Goal: Download file/media

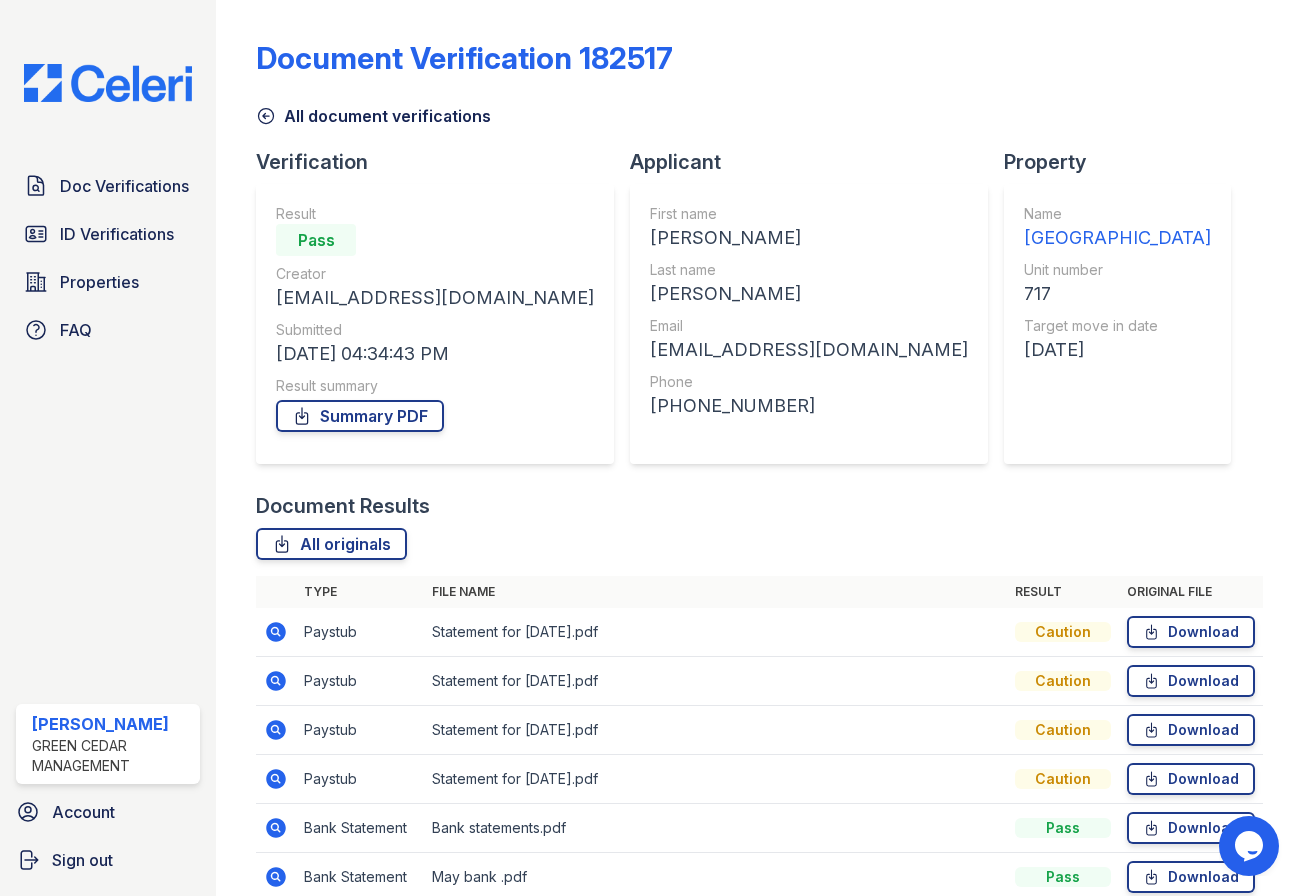
click at [1127, 616] on link "Download" at bounding box center [1191, 632] width 128 height 32
click at [1152, 627] on link "Download" at bounding box center [1191, 632] width 128 height 32
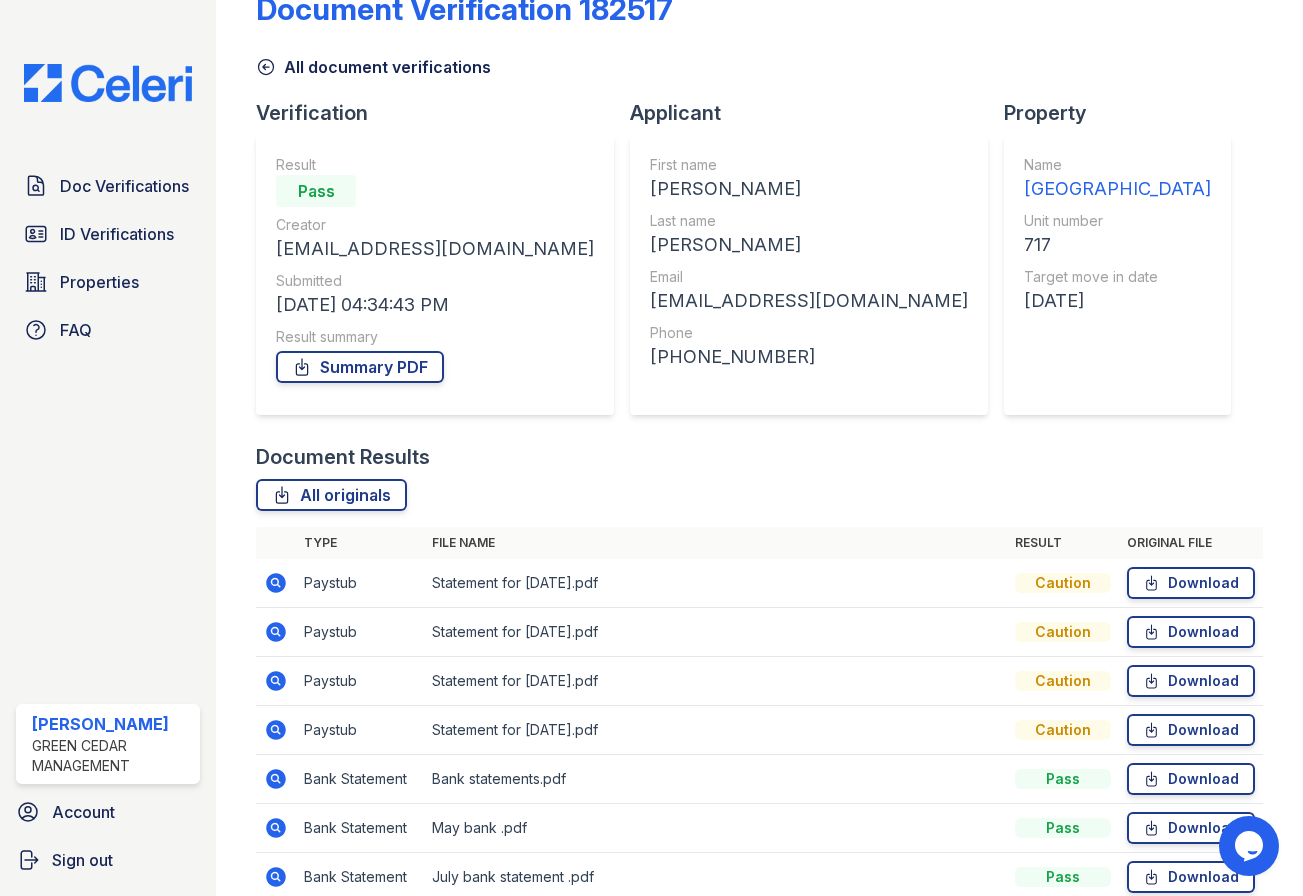
scroll to position [143, 0]
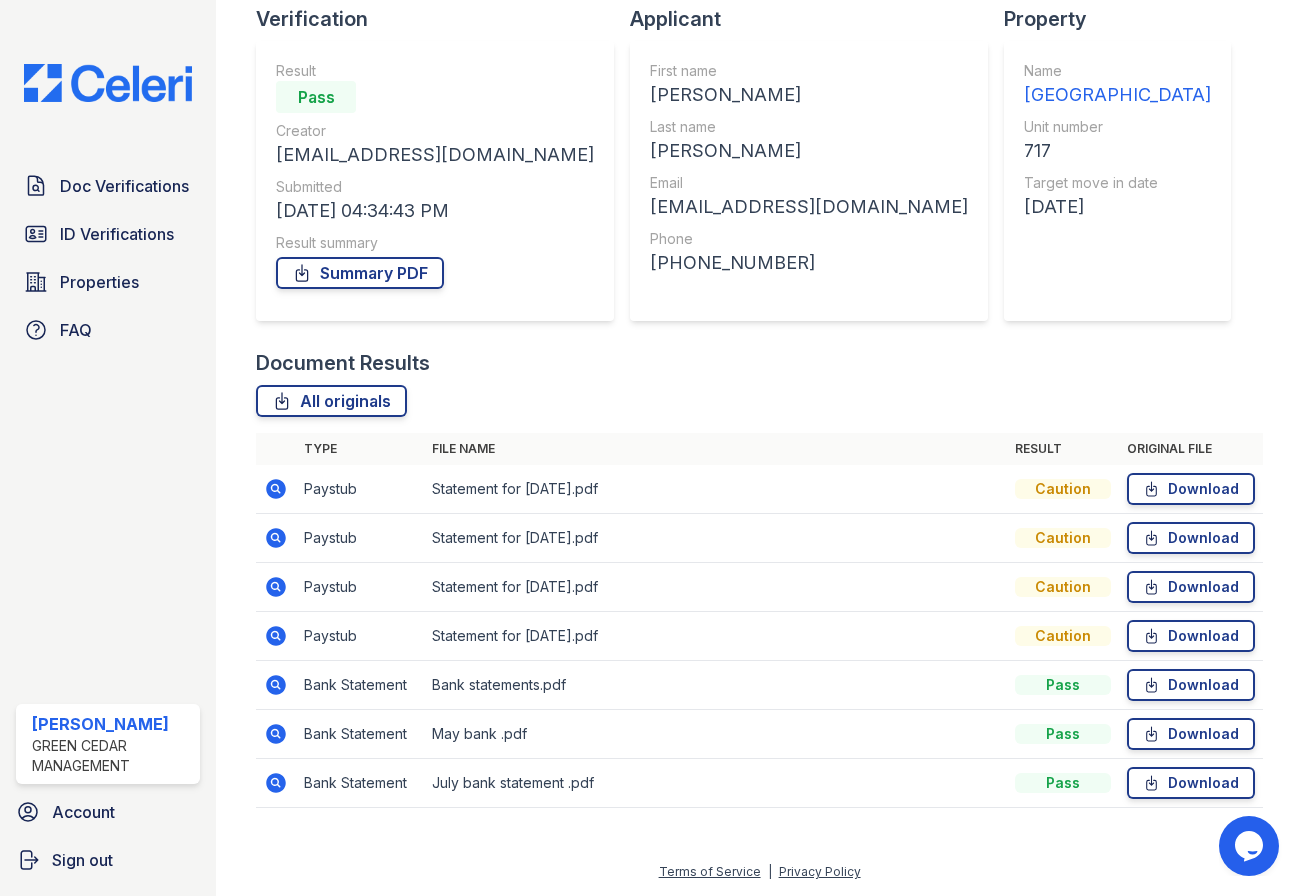
click at [279, 488] on icon at bounding box center [276, 489] width 24 height 24
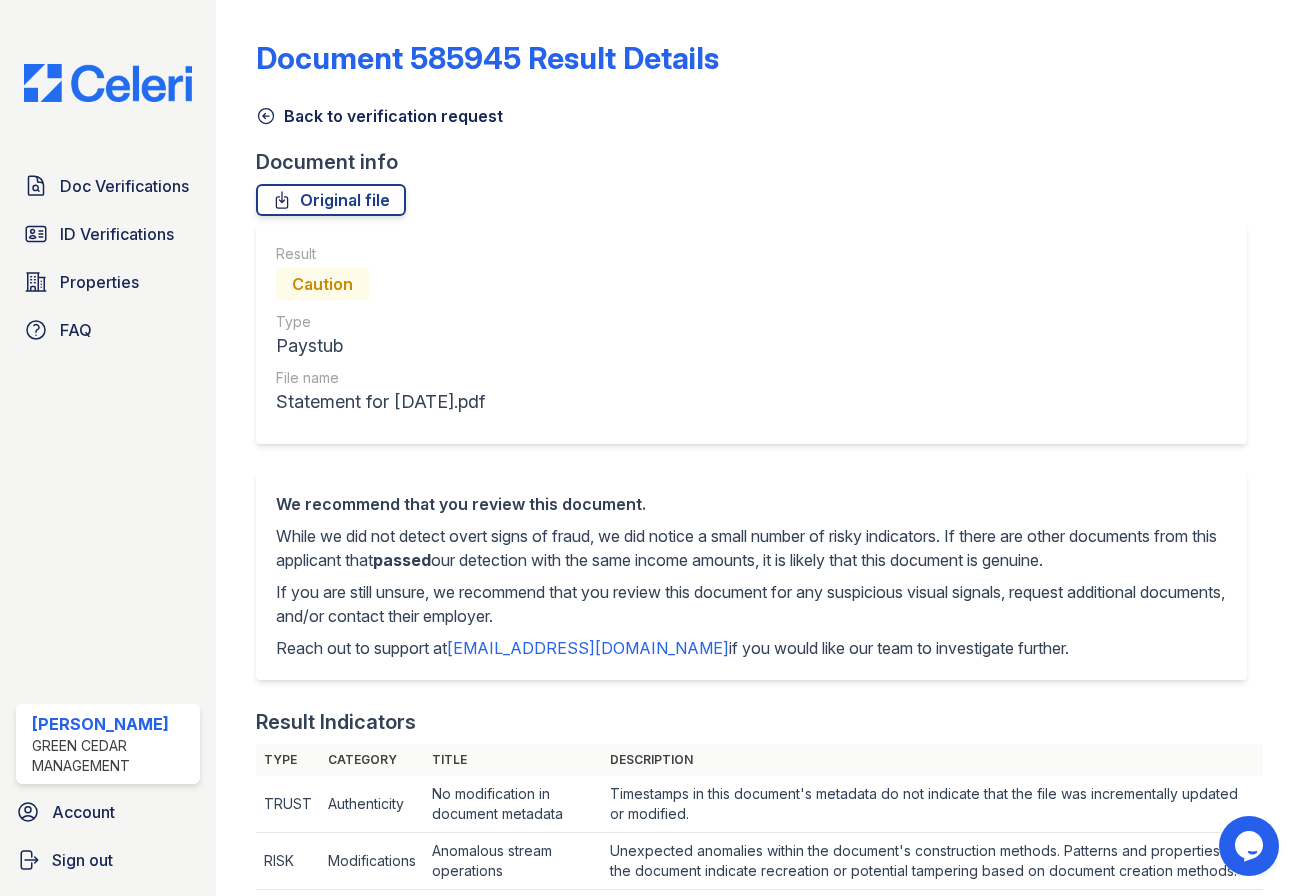
drag, startPoint x: 317, startPoint y: 537, endPoint x: 906, endPoint y: 616, distance: 594.1
click at [906, 616] on div "We recommend that you review this document. While we did not detect overt signs…" at bounding box center [751, 576] width 951 height 168
drag, startPoint x: 906, startPoint y: 616, endPoint x: 767, endPoint y: 617, distance: 139.0
click at [767, 617] on p "If you are still unsure, we recommend that you review this document for any sus…" at bounding box center [751, 604] width 951 height 48
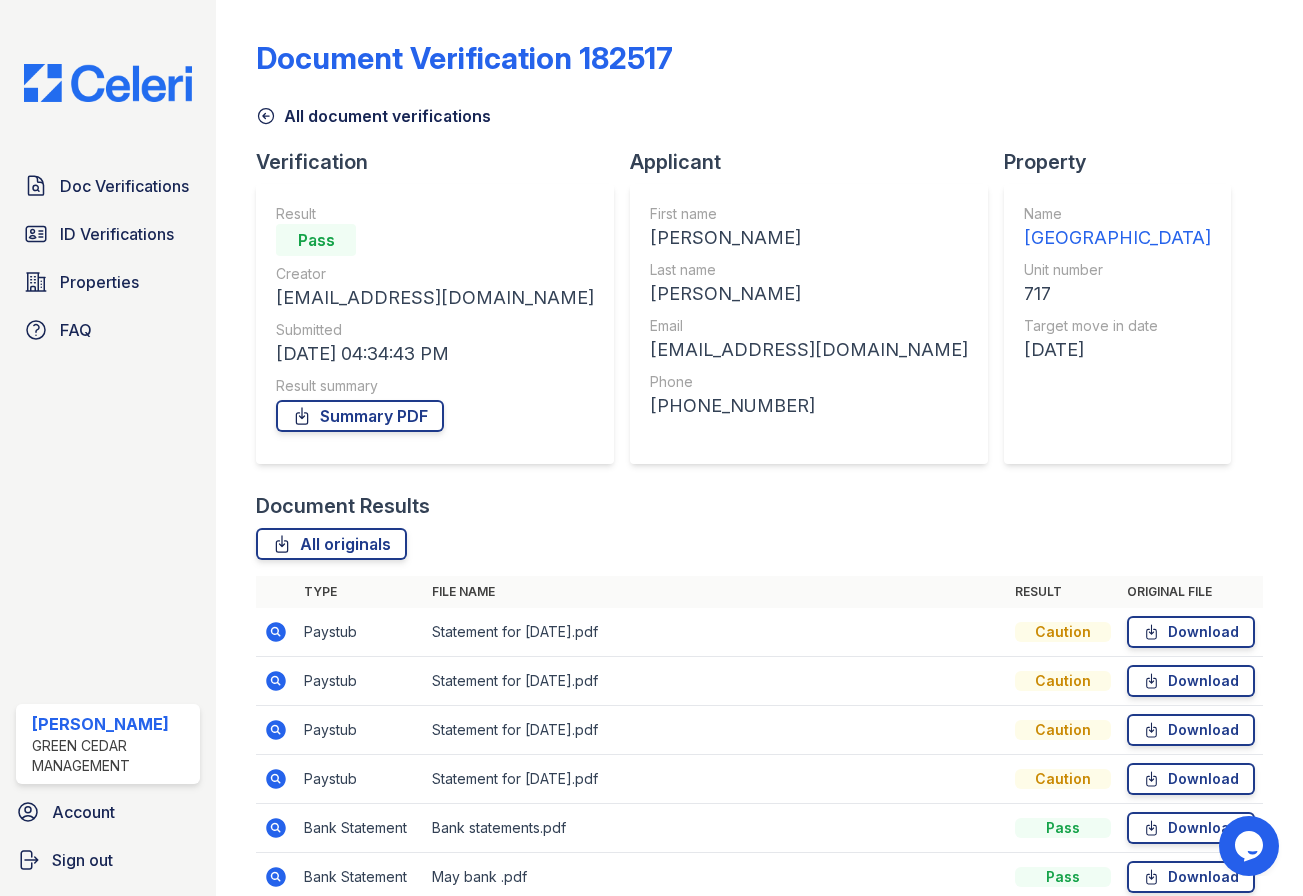
drag, startPoint x: 806, startPoint y: 300, endPoint x: 764, endPoint y: 298, distance: 42.0
click at [1024, 298] on div "717" at bounding box center [1117, 294] width 187 height 28
click at [142, 197] on span "Doc Verifications" at bounding box center [124, 186] width 129 height 24
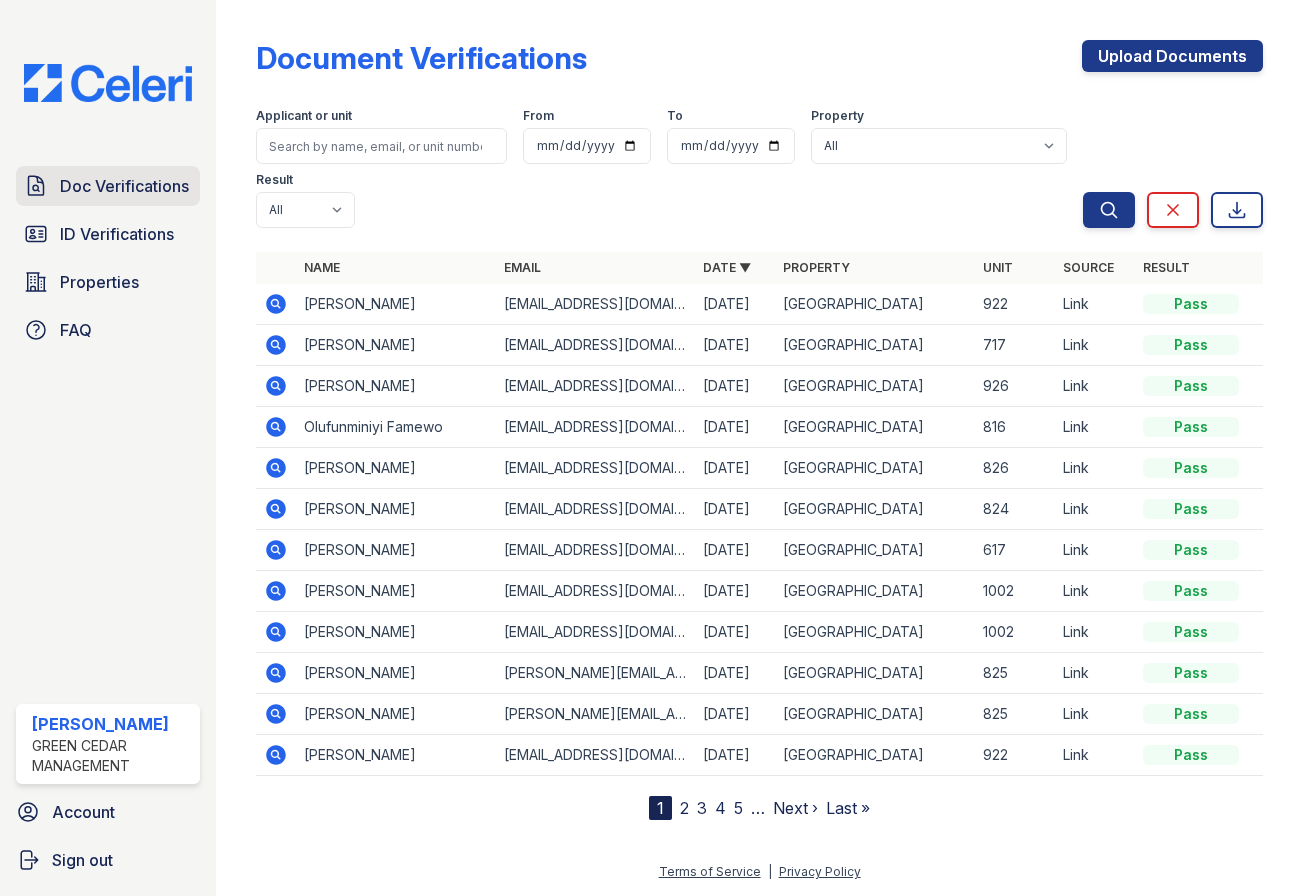
click at [108, 198] on link "Doc Verifications" at bounding box center [108, 186] width 184 height 40
